Goal: Find specific page/section: Find specific page/section

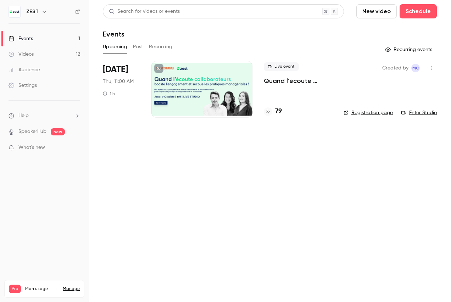
click at [279, 113] on h4 "79" at bounding box center [278, 112] width 7 height 10
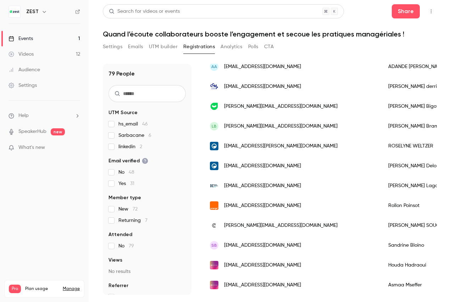
scroll to position [11, 0]
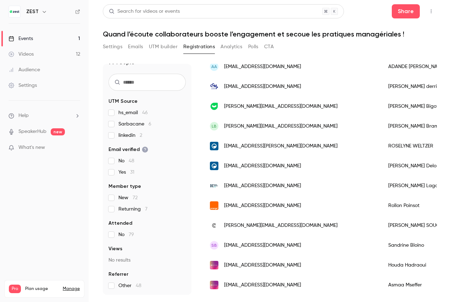
click at [117, 136] on label "linkedin 2" at bounding box center [146, 135] width 77 height 7
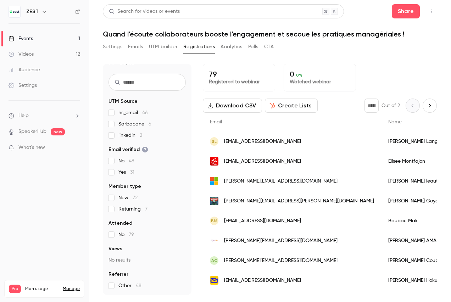
click at [122, 197] on span "New 72" at bounding box center [127, 197] width 19 height 7
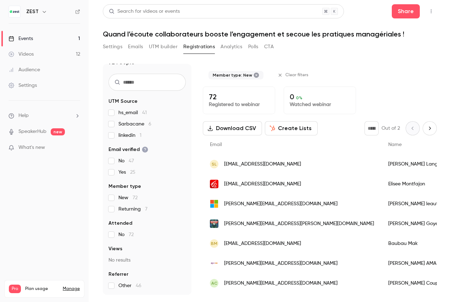
click at [118, 122] on label "Sarbacane 6" at bounding box center [146, 124] width 77 height 7
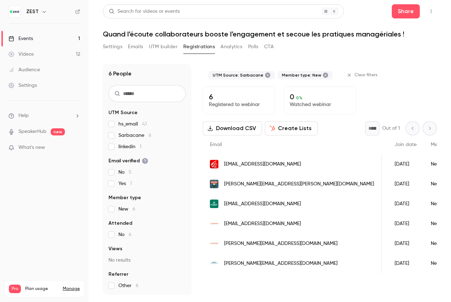
scroll to position [0, 0]
click at [115, 212] on label "New 6" at bounding box center [146, 209] width 77 height 7
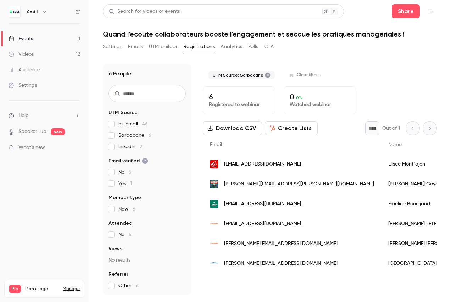
click at [112, 138] on label "Sarbacane 6" at bounding box center [146, 135] width 77 height 7
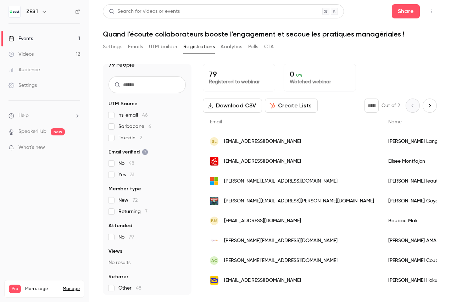
scroll to position [11, 0]
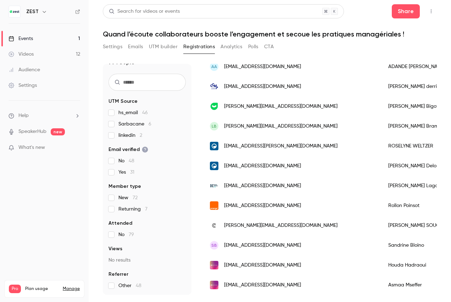
click at [121, 288] on span "Other 48" at bounding box center [129, 285] width 23 height 7
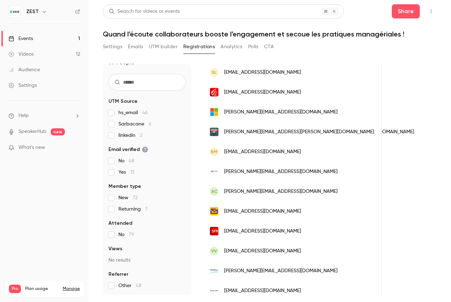
scroll to position [0, 0]
